Goal: Entertainment & Leisure: Consume media (video, audio)

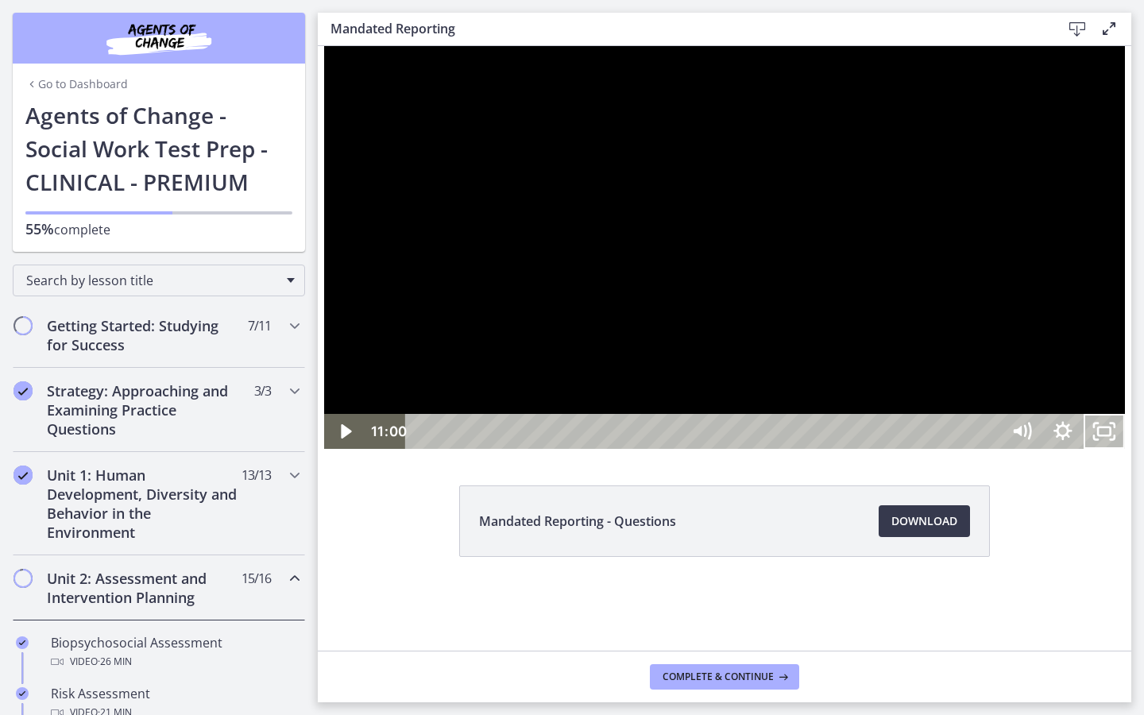
scroll to position [454, 0]
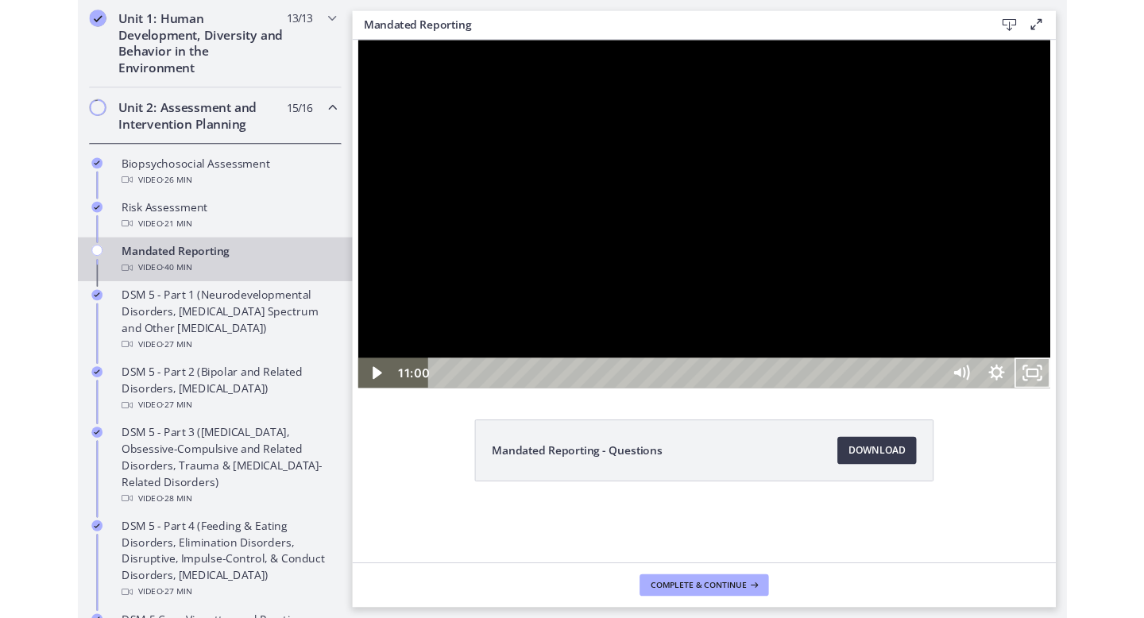
click at [1118, 407] on button "Unfullscreen" at bounding box center [1138, 424] width 41 height 35
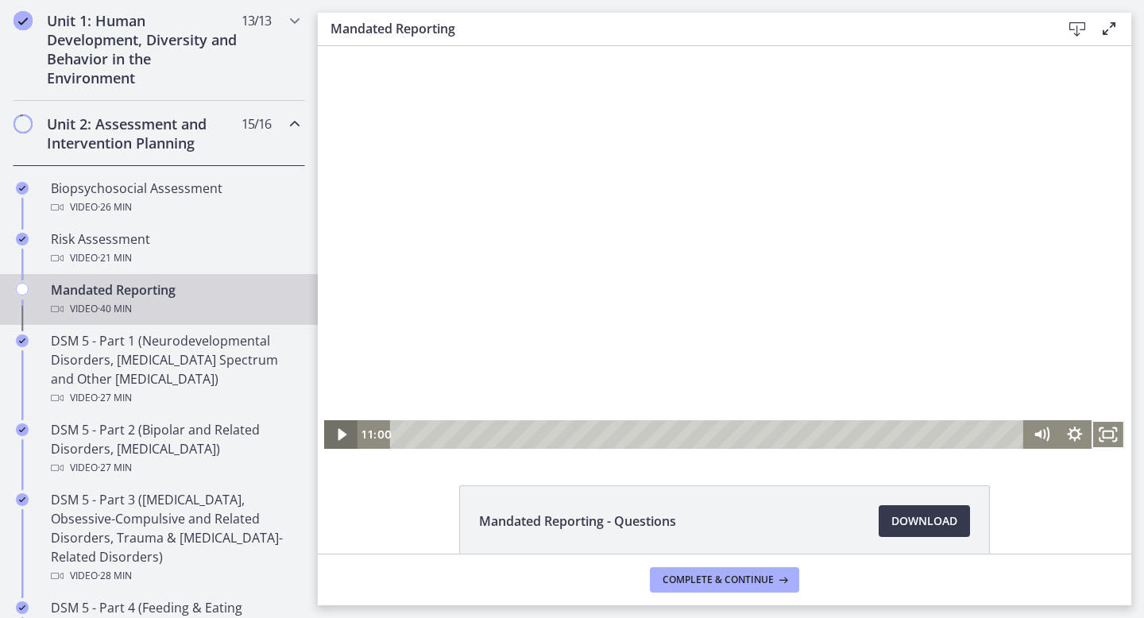
click at [330, 431] on icon "Play Video" at bounding box center [342, 434] width 33 height 29
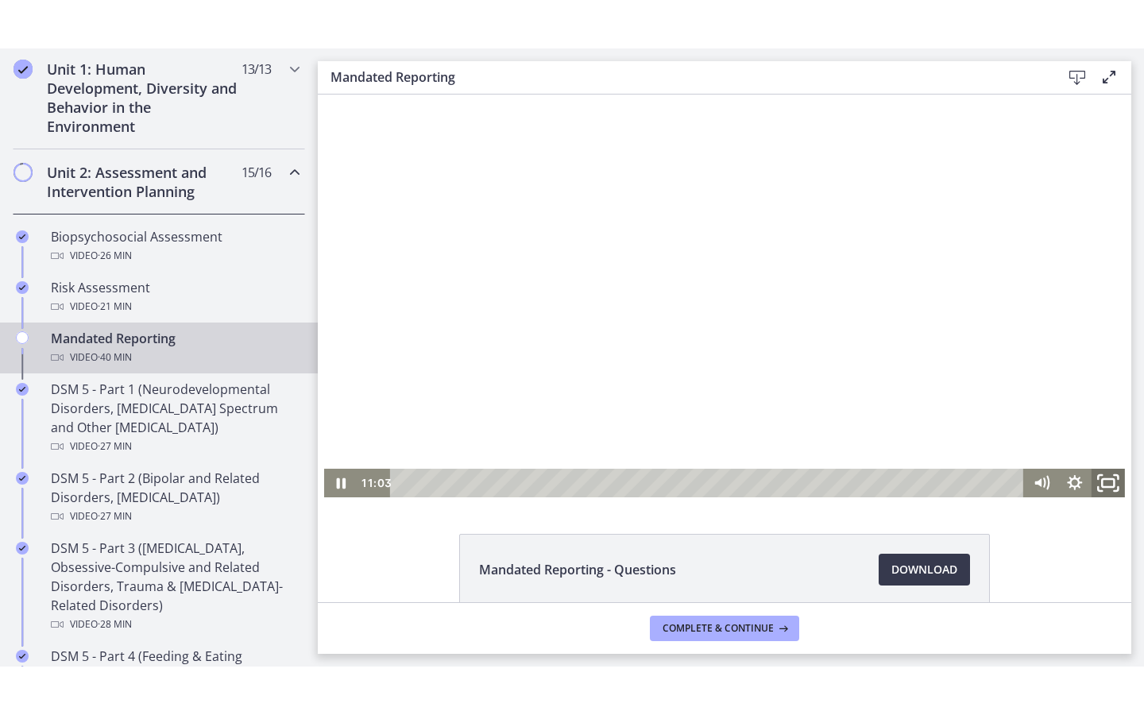
click at [1103, 482] on icon "Fullscreen" at bounding box center [1108, 482] width 40 height 34
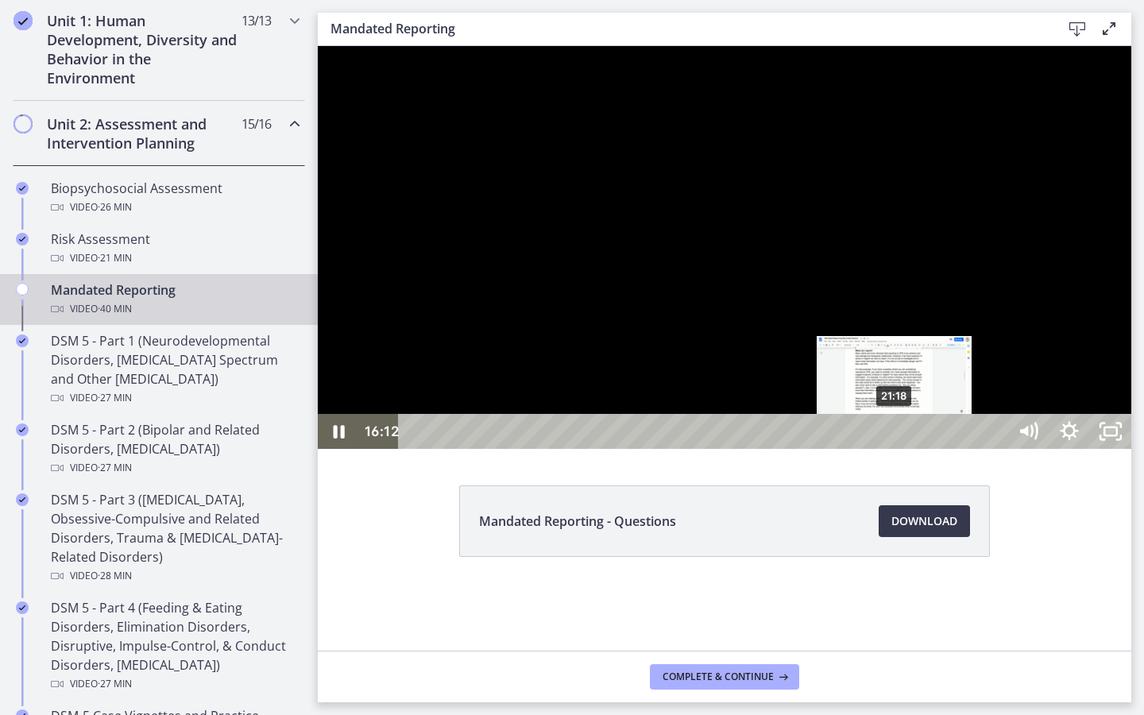
click at [895, 449] on div "21:18" at bounding box center [705, 431] width 583 height 35
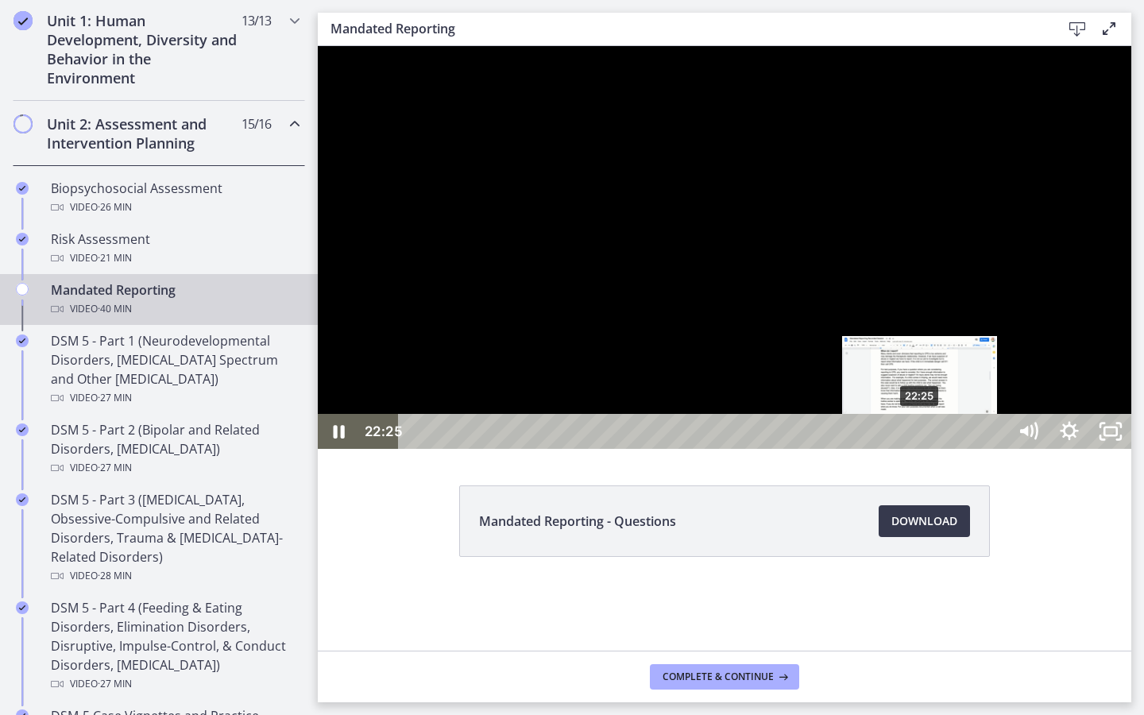
click at [921, 449] on div "22:25" at bounding box center [705, 431] width 583 height 35
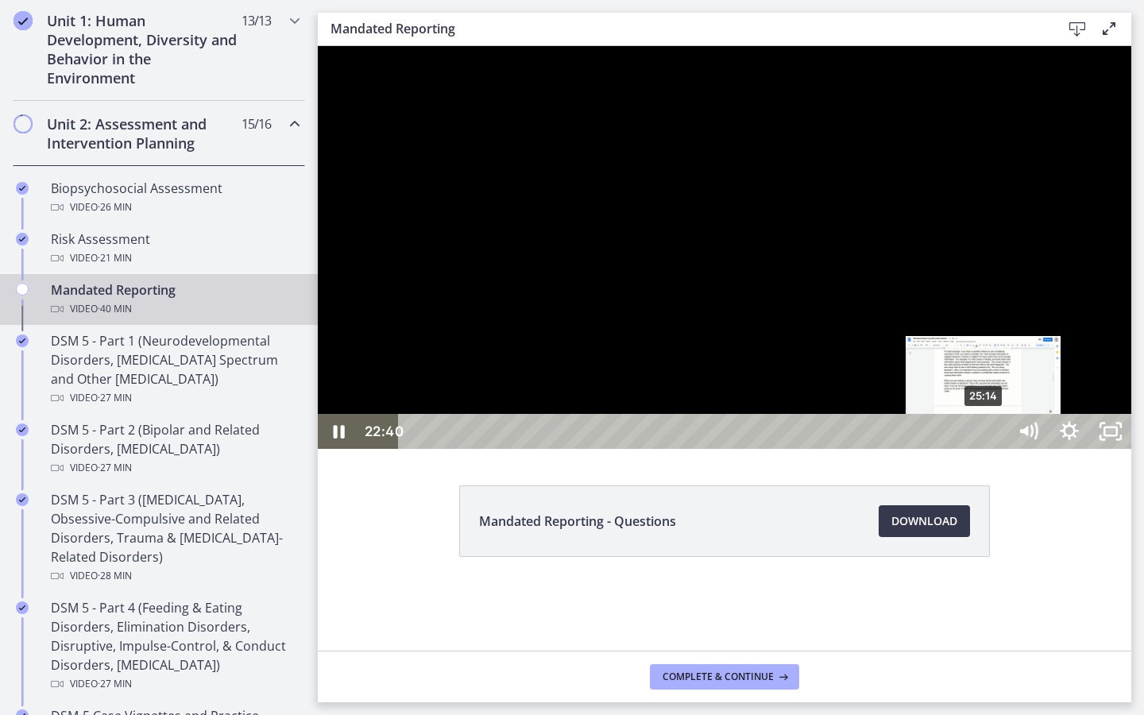
click at [984, 449] on div "25:14" at bounding box center [705, 431] width 583 height 35
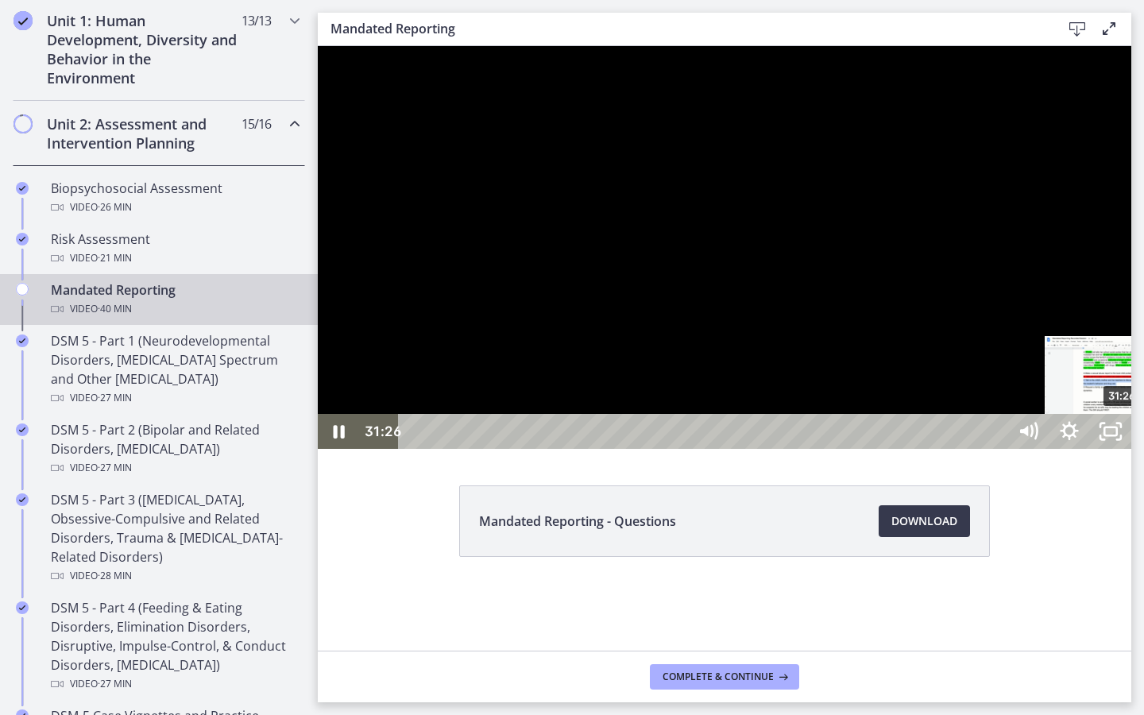
click at [997, 449] on div "31:26" at bounding box center [705, 431] width 583 height 35
click at [997, 449] on div "32:31" at bounding box center [705, 431] width 583 height 35
click at [997, 449] on div "31:45" at bounding box center [705, 431] width 583 height 35
click at [339, 449] on icon "Pause" at bounding box center [338, 431] width 41 height 35
